Goal: Find specific page/section: Find specific page/section

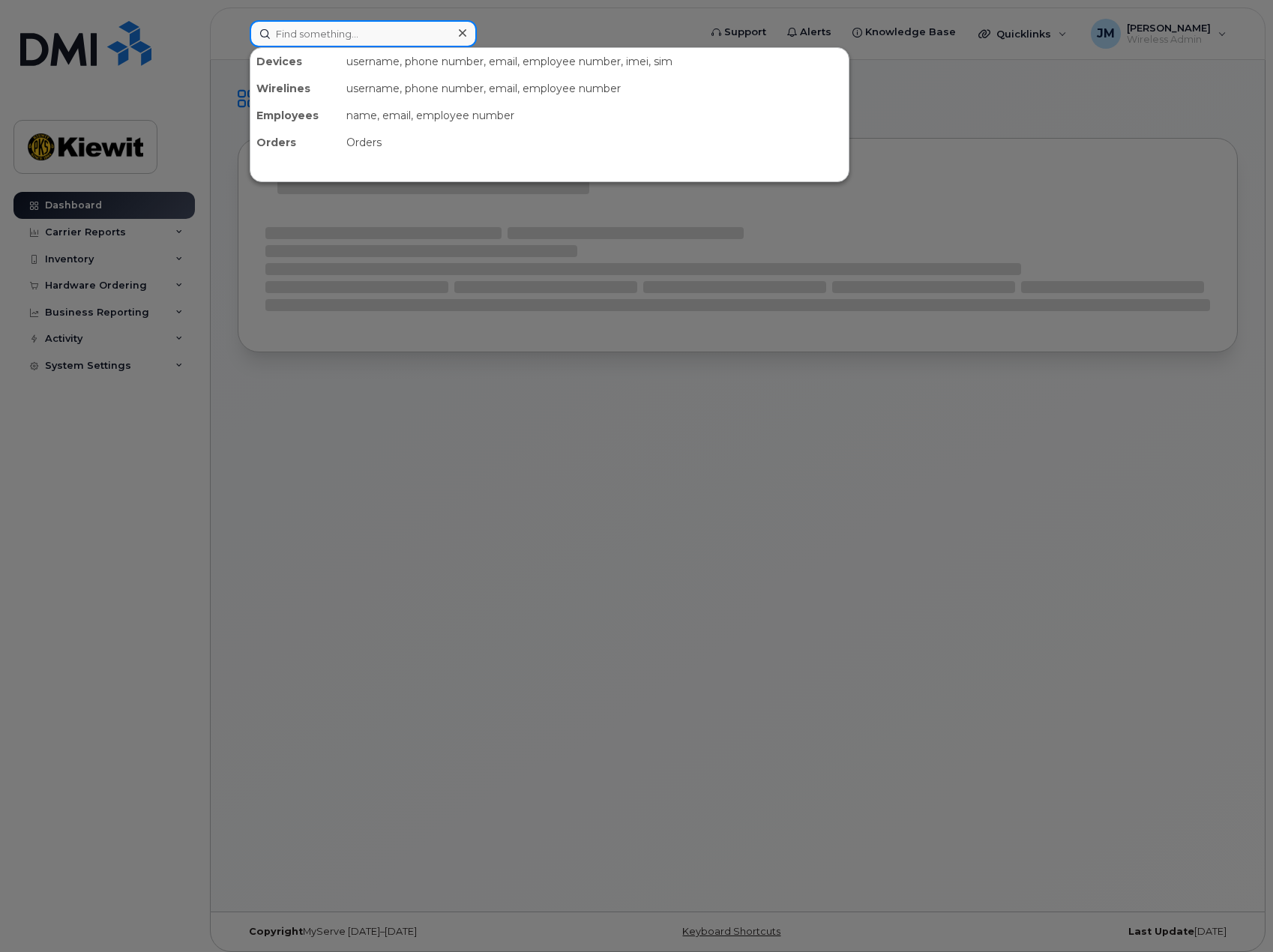
click at [304, 33] on input at bounding box center [362, 33] width 227 height 27
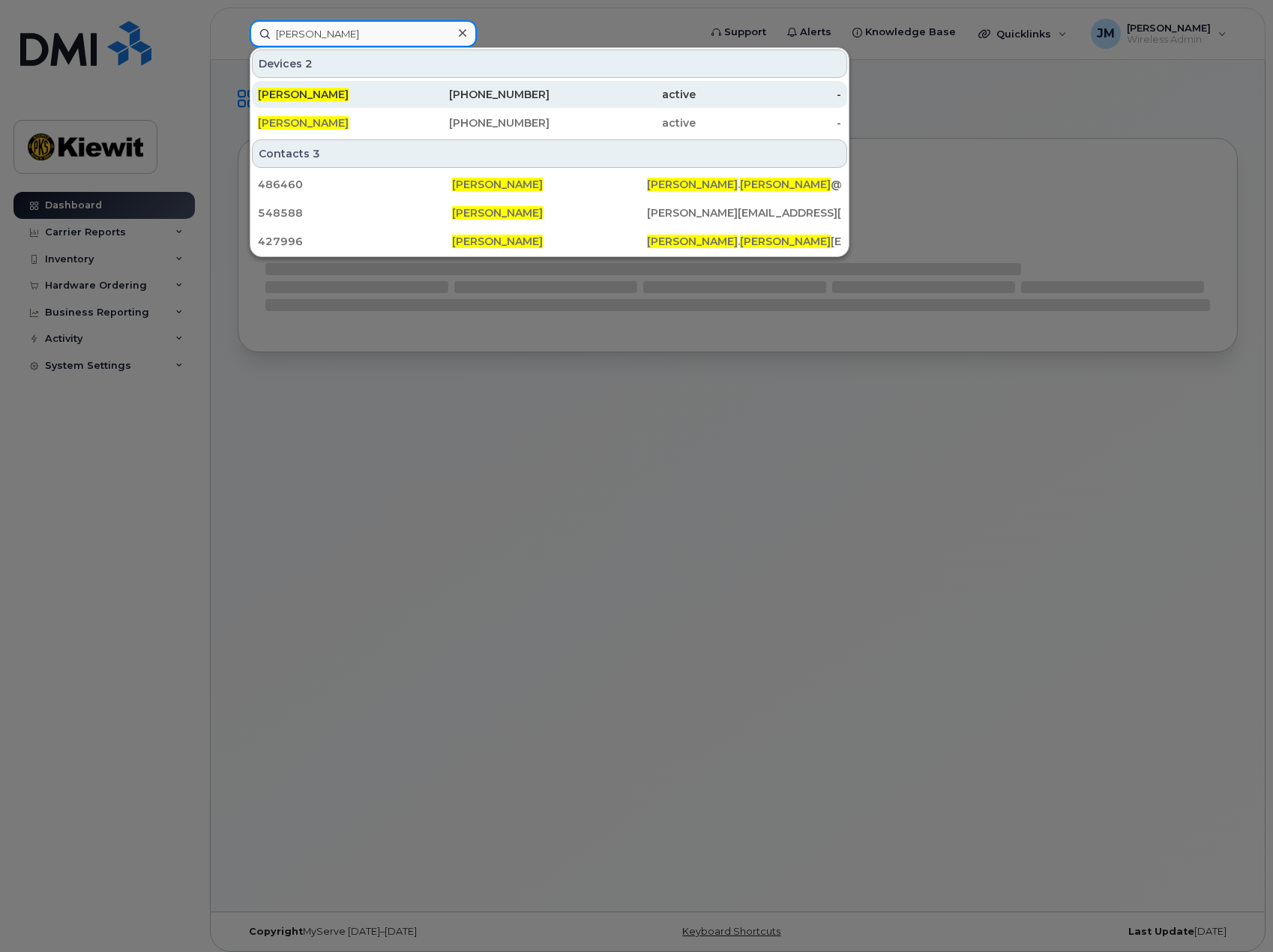
type input "[PERSON_NAME]"
click at [317, 91] on span "[PERSON_NAME]" at bounding box center [303, 94] width 91 height 13
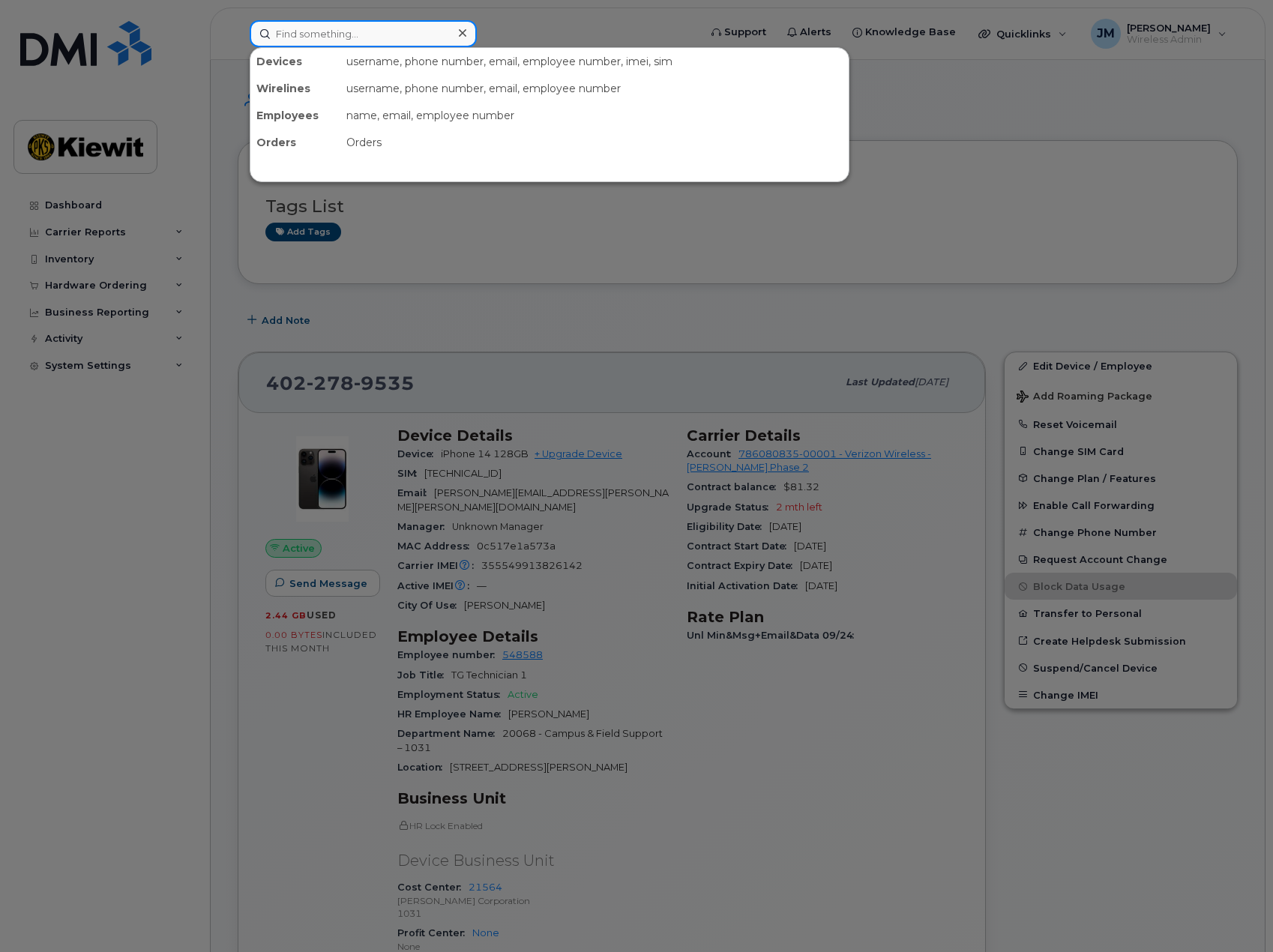
click at [359, 36] on input at bounding box center [362, 33] width 227 height 27
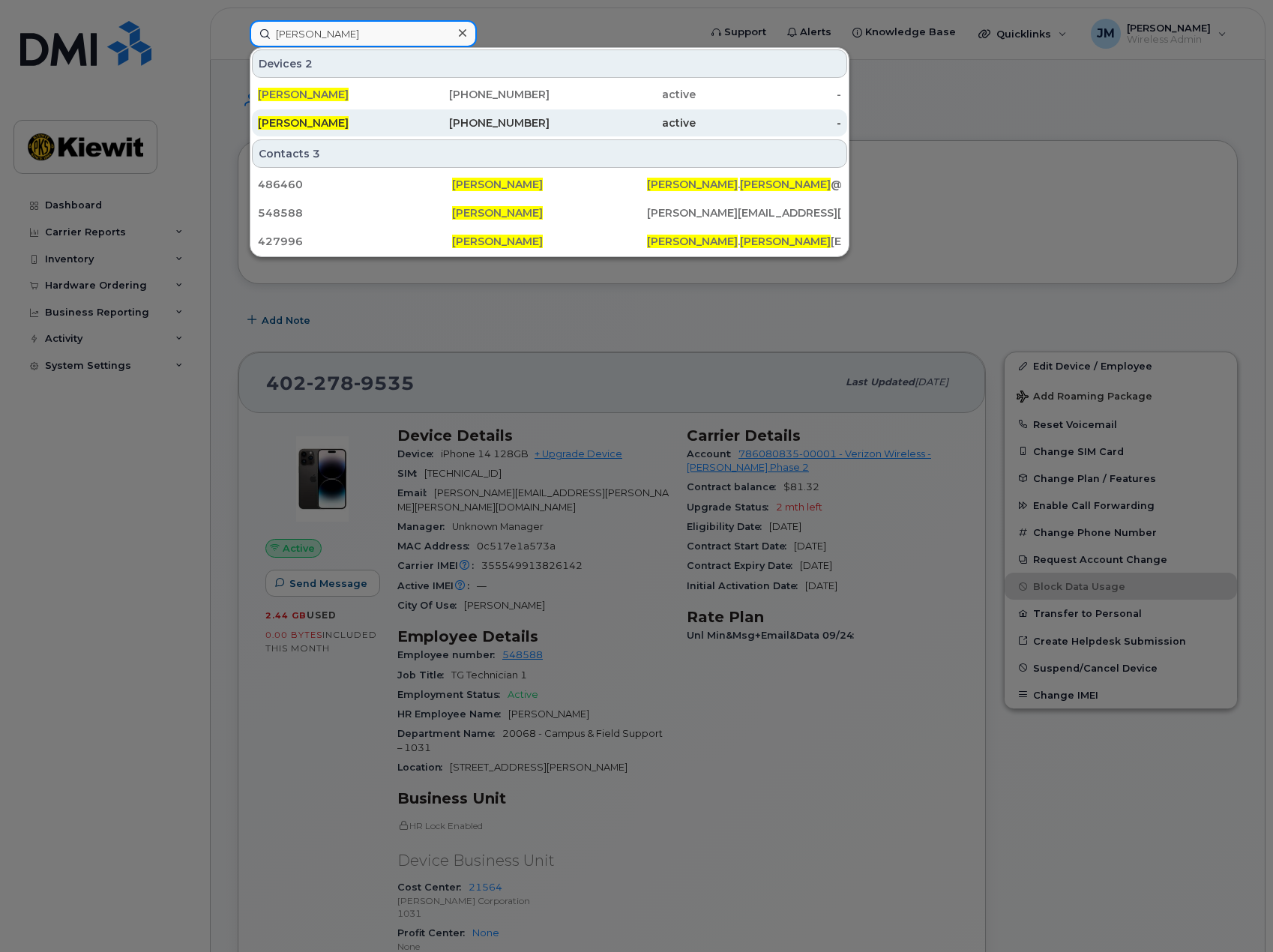
type input "[PERSON_NAME]"
click at [337, 125] on span "[PERSON_NAME]" at bounding box center [303, 122] width 91 height 13
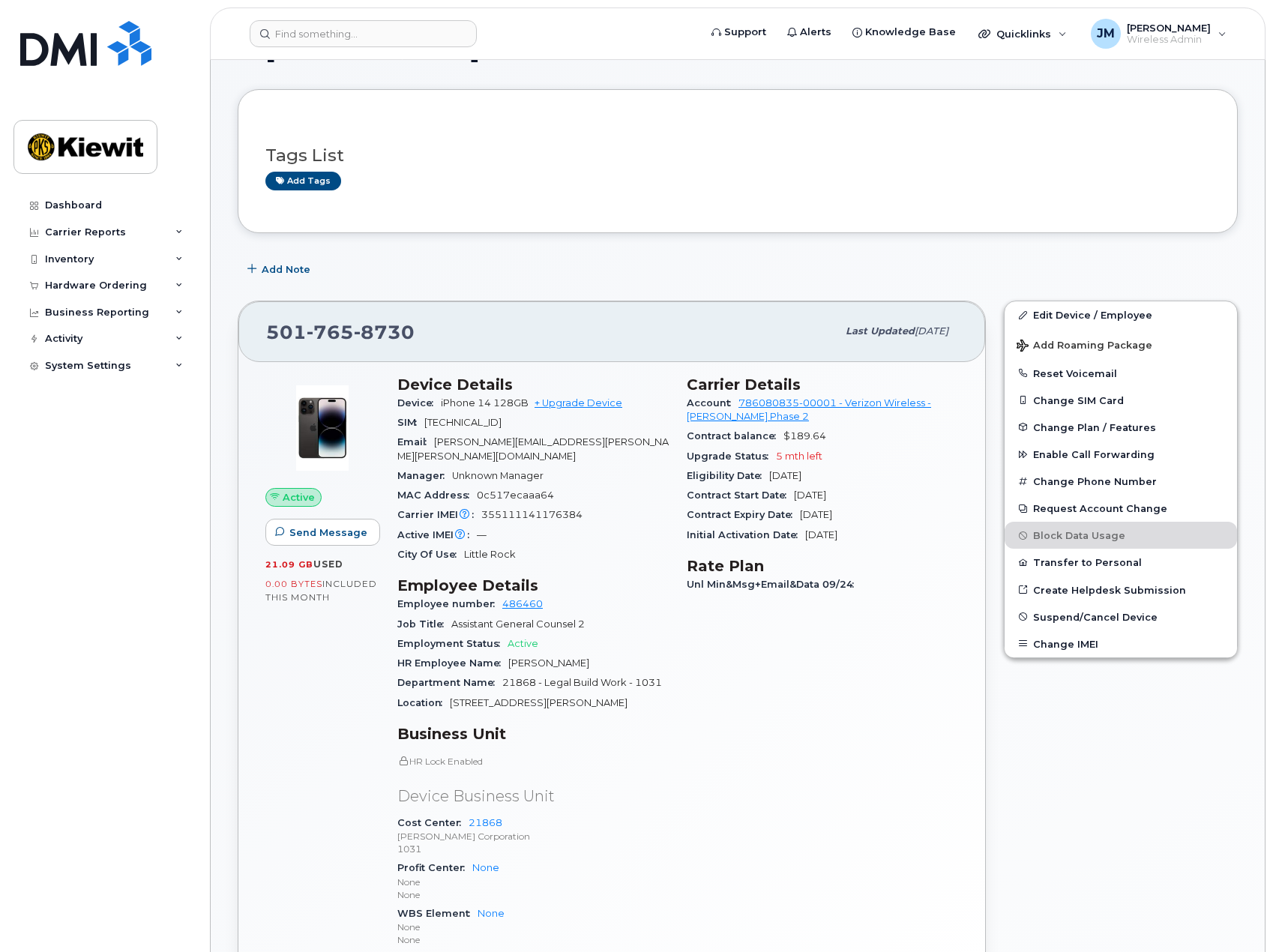
scroll to position [75, 0]
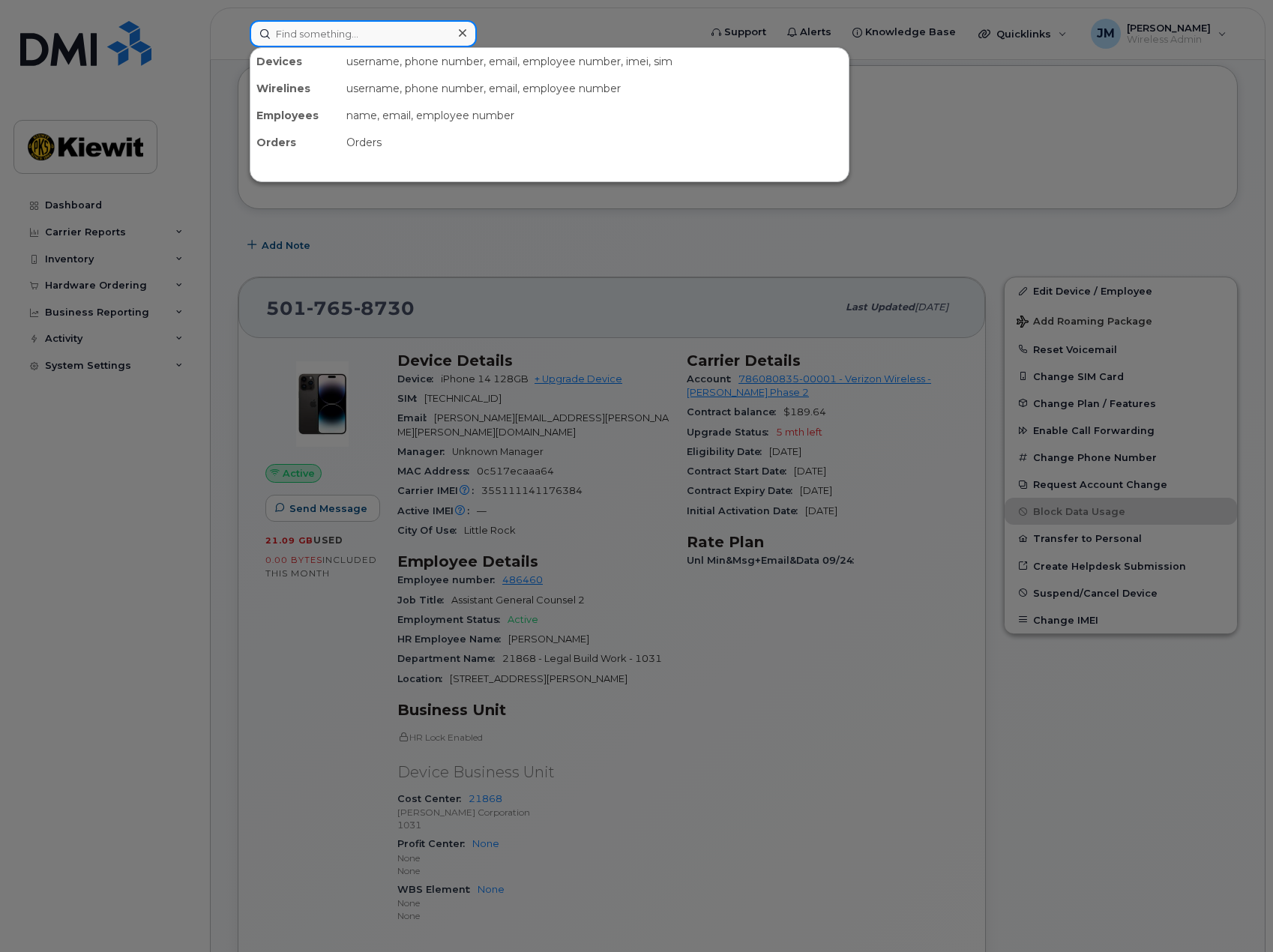
click at [348, 36] on input at bounding box center [362, 33] width 227 height 27
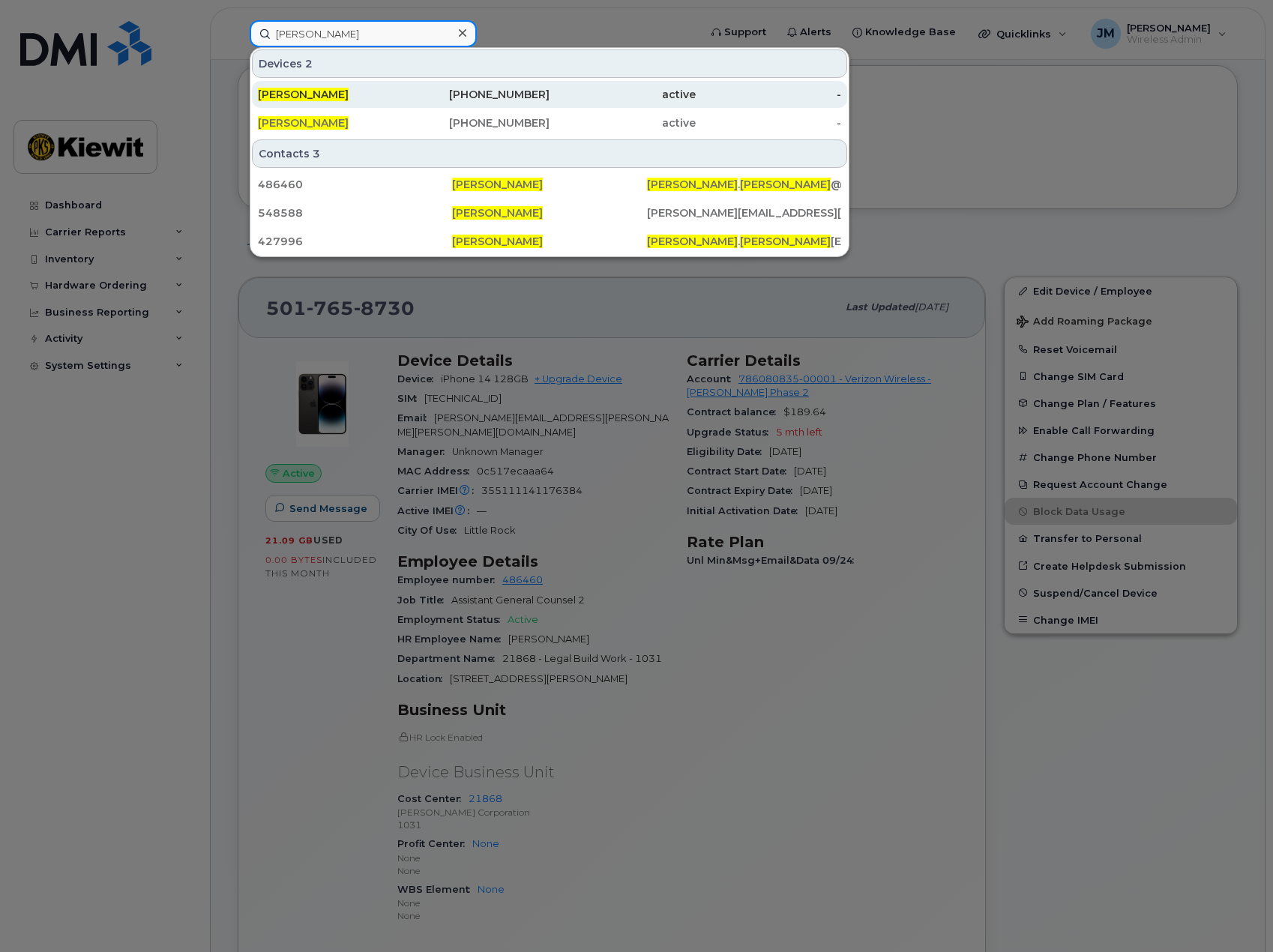
type input "[PERSON_NAME]"
click at [339, 95] on span "[PERSON_NAME]" at bounding box center [303, 94] width 91 height 13
